Goal: Check status: Check status

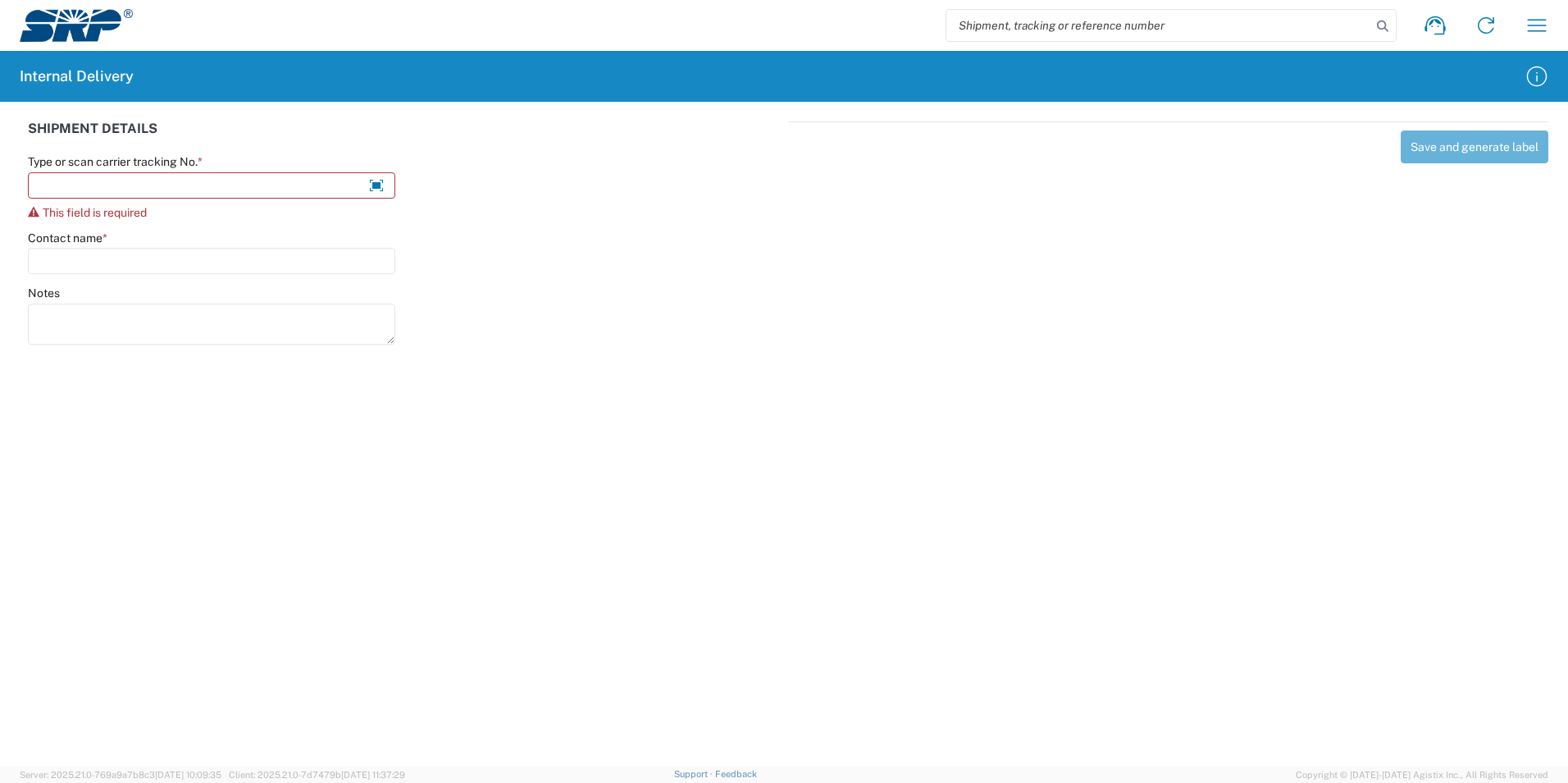
click at [1005, 29] on input "search" at bounding box center [1158, 25] width 425 height 31
paste input "393450279787"
type input "393450279787"
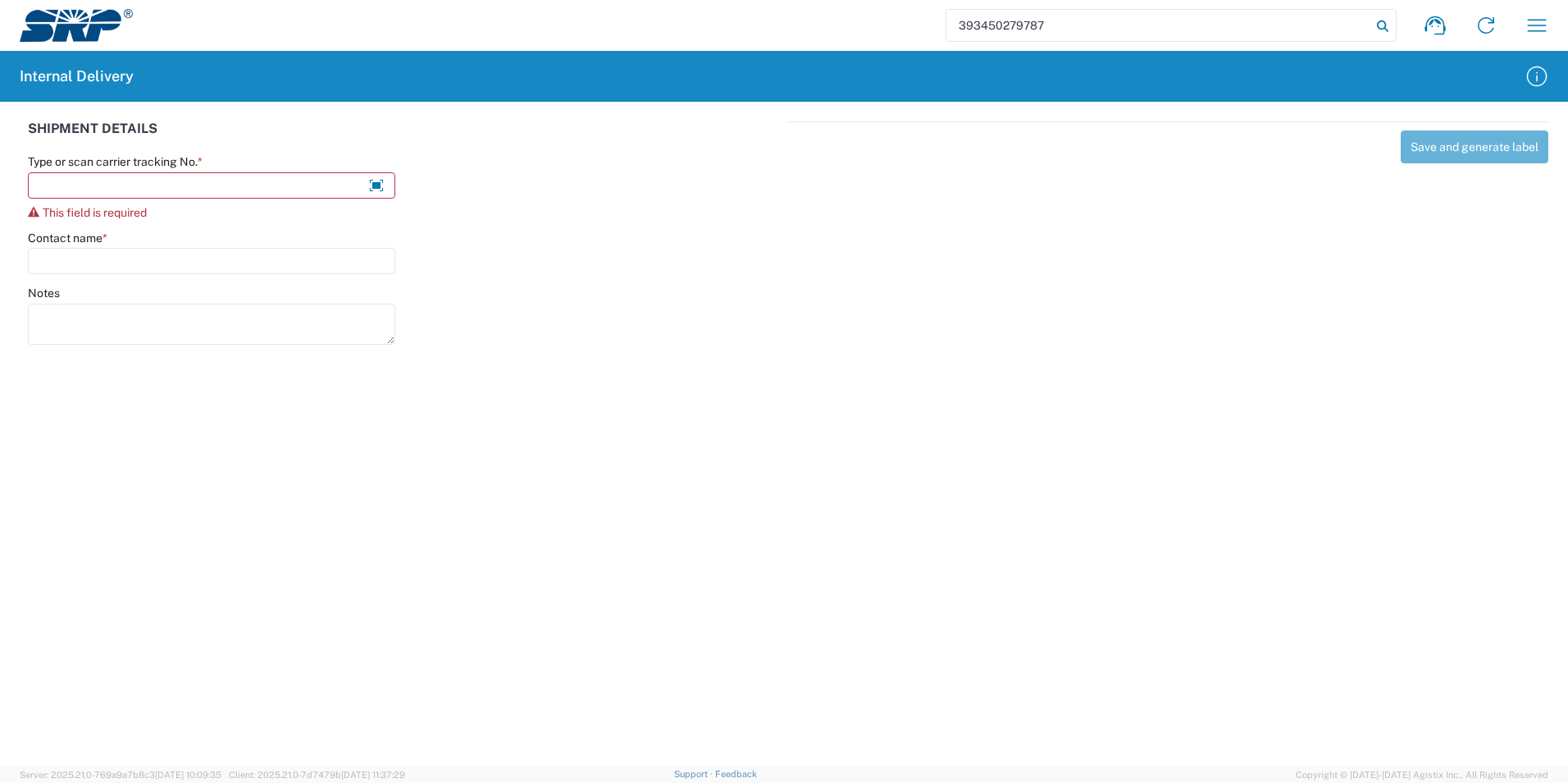
click at [1384, 29] on icon at bounding box center [1383, 27] width 23 height 23
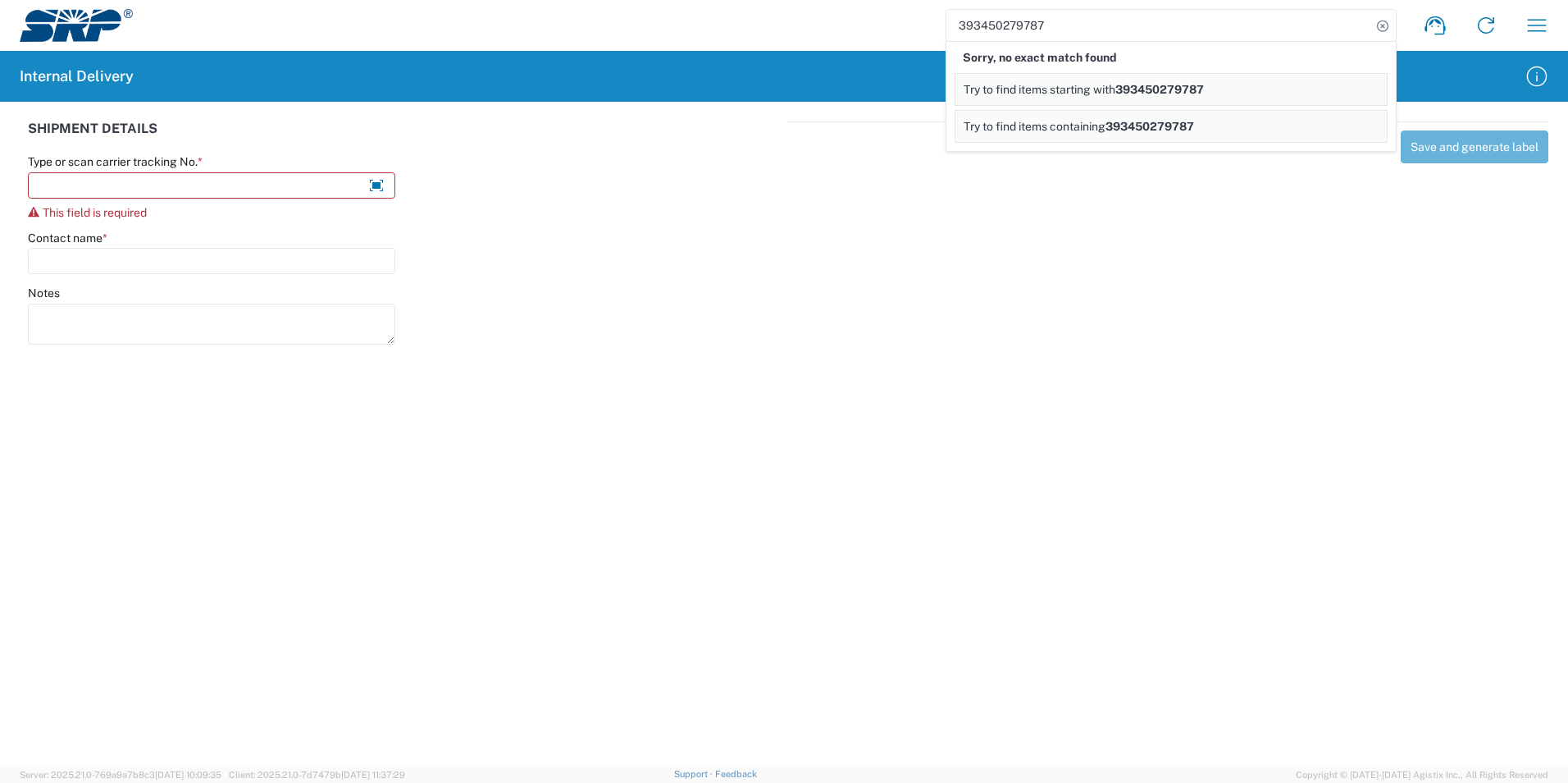
click at [1174, 126] on span "393450279787" at bounding box center [1150, 126] width 88 height 13
